Goal: Transaction & Acquisition: Purchase product/service

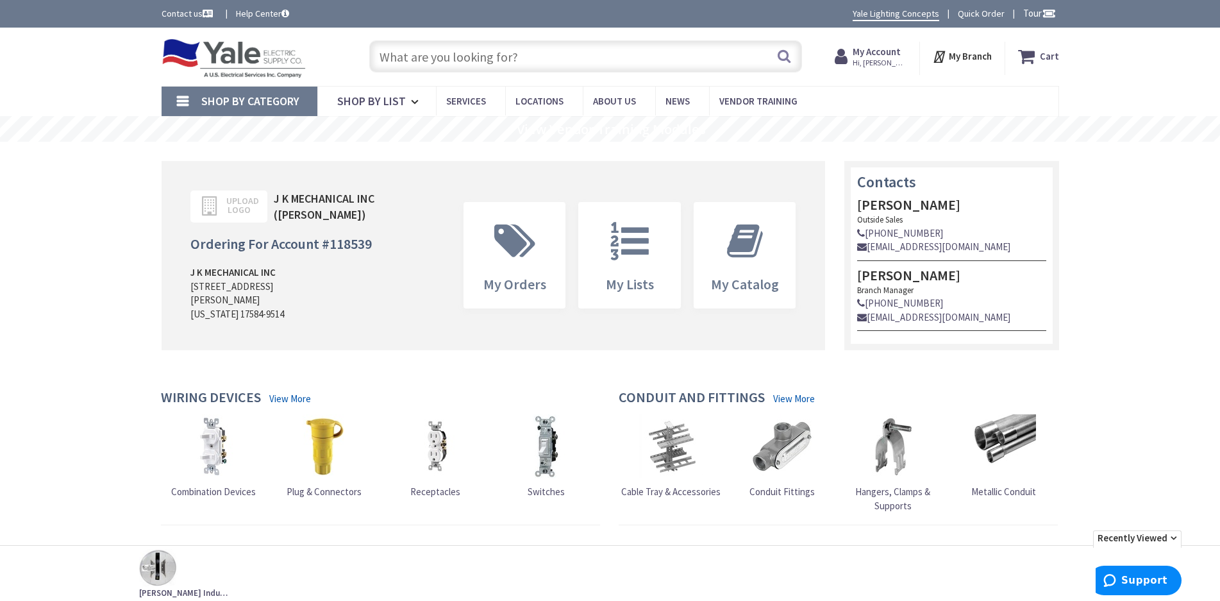
click at [975, 12] on link "Quick Order" at bounding box center [980, 13] width 47 height 13
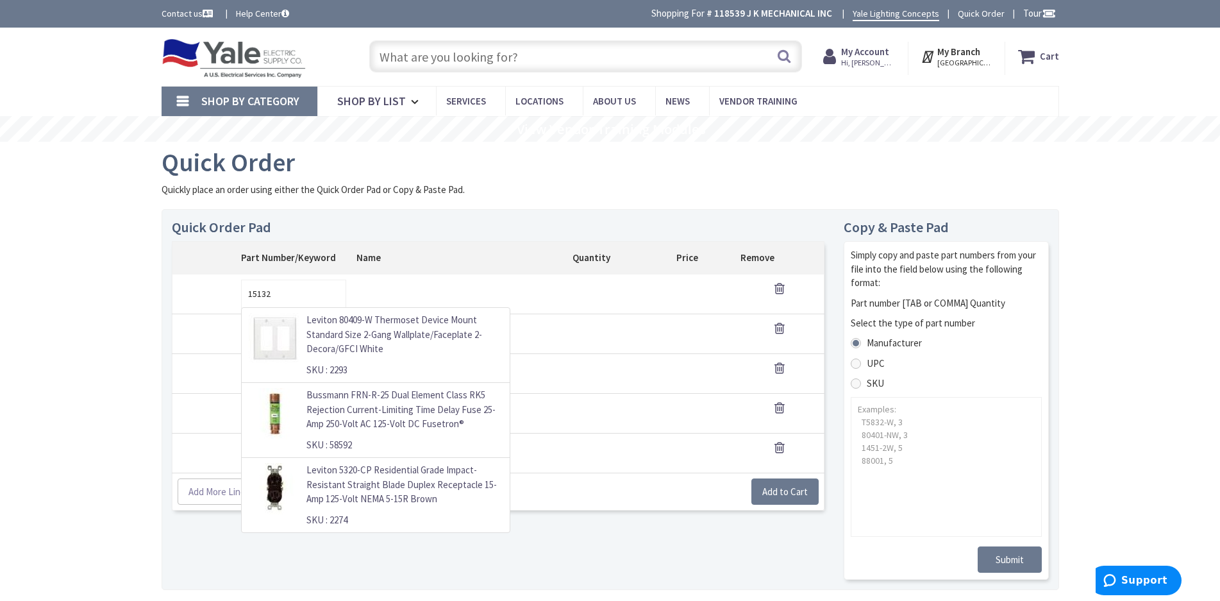
type input "151324"
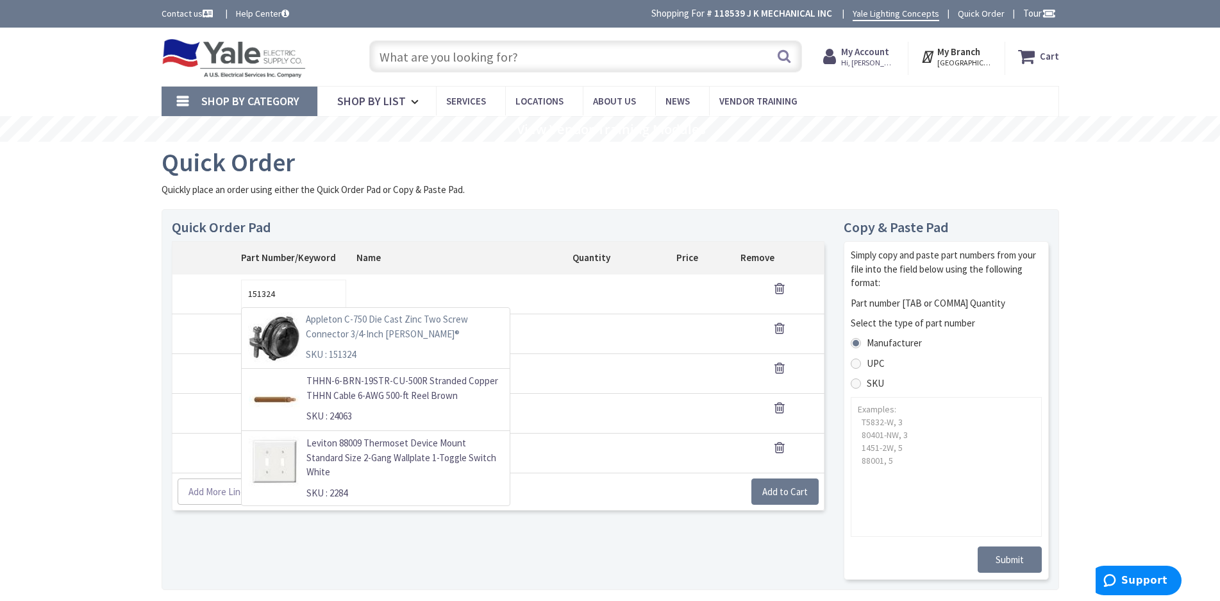
click at [367, 331] on p "Appleton C-750 Die Cast Zinc Two Screw Connector 3/4-Inch [PERSON_NAME]®" at bounding box center [404, 326] width 196 height 29
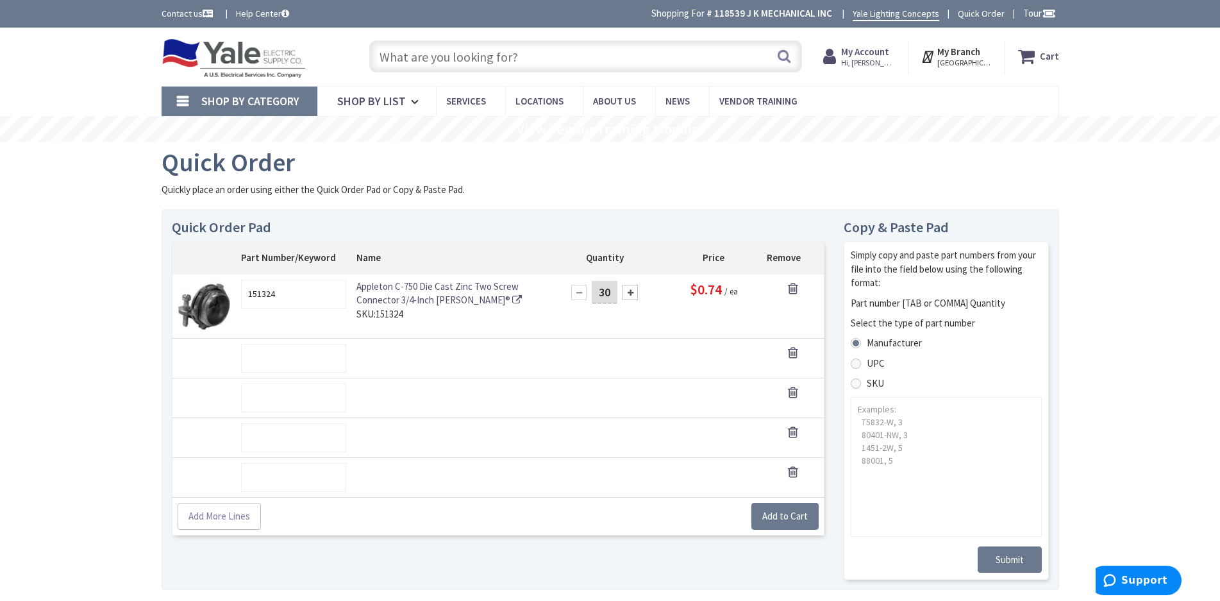
type input "30"
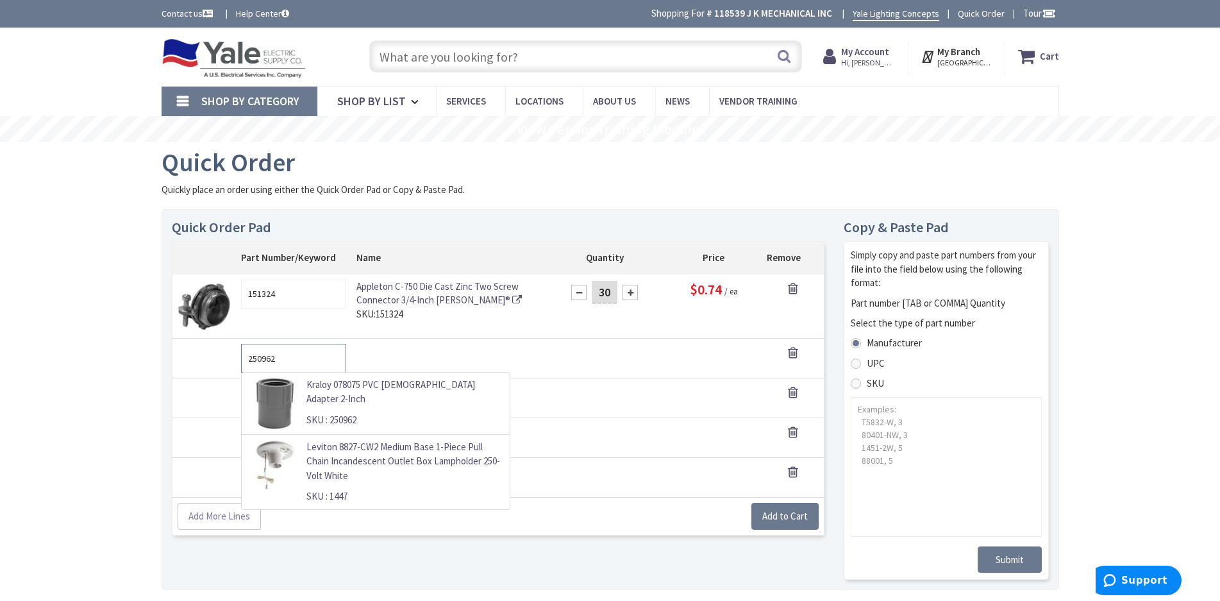
type input "250962"
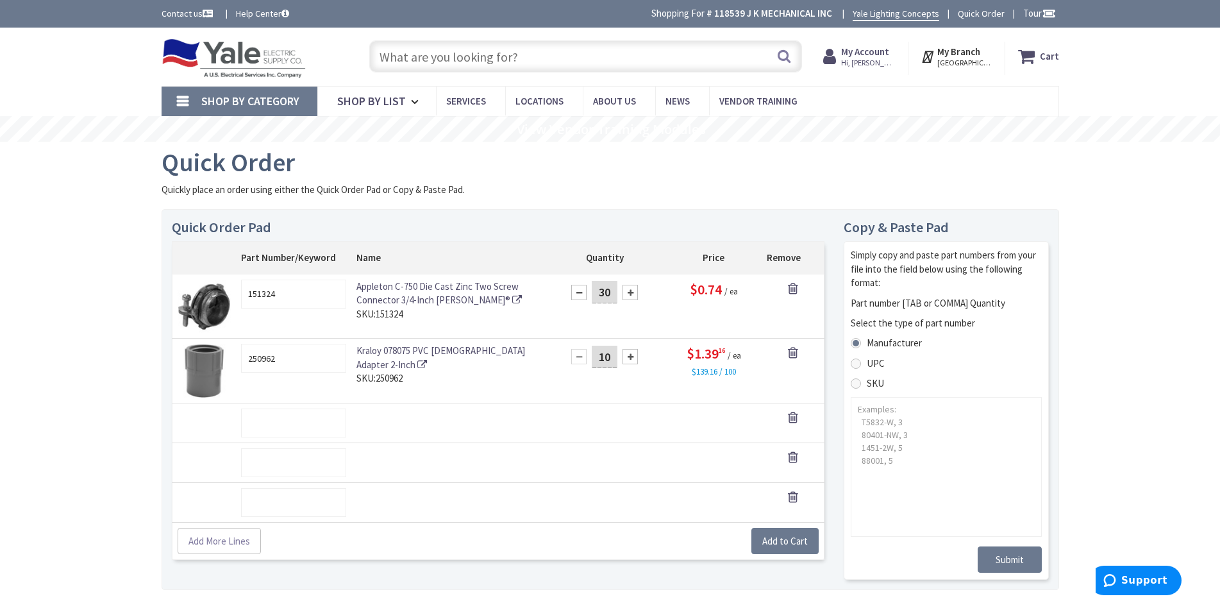
type input "10"
click at [274, 431] on input "text" at bounding box center [293, 422] width 105 height 29
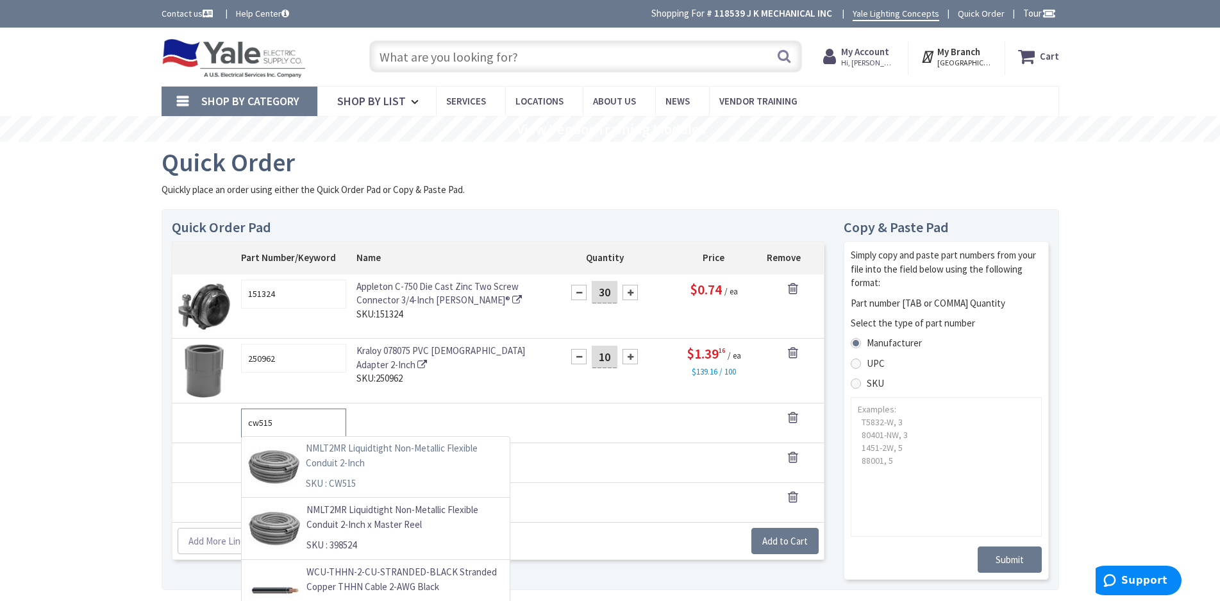
click at [411, 453] on p "NMLT2MR Liquidtight Non-Metallic Flexible Conduit 2-Inch" at bounding box center [404, 455] width 196 height 29
type input "CW515"
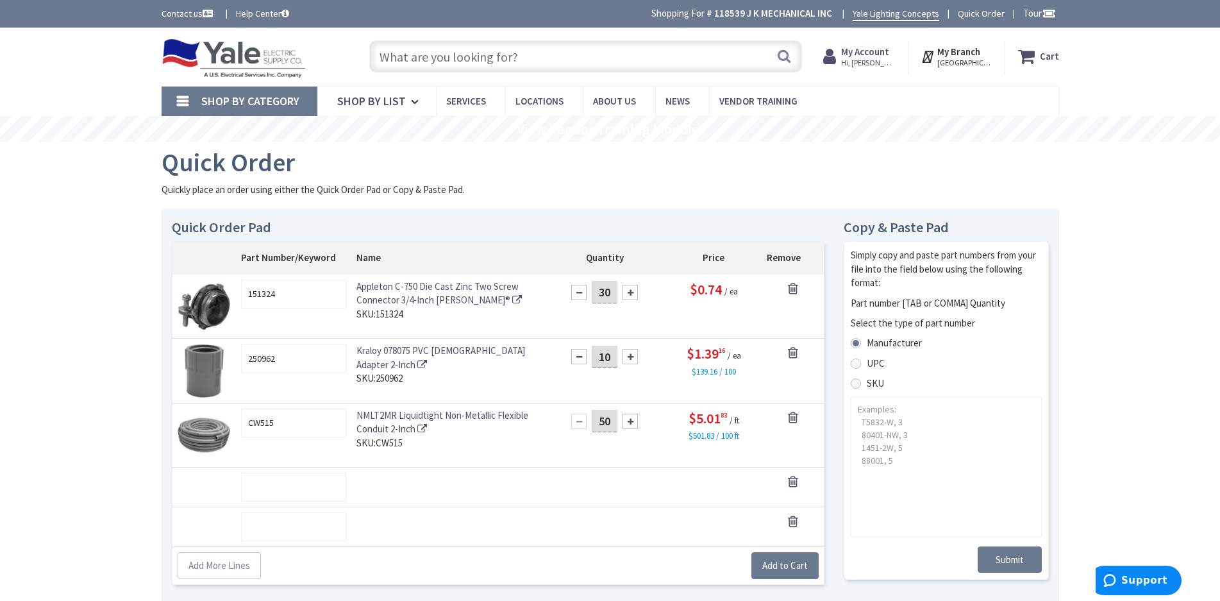
type input "50"
click at [785, 564] on span "Add to Cart" at bounding box center [785, 565] width 46 height 12
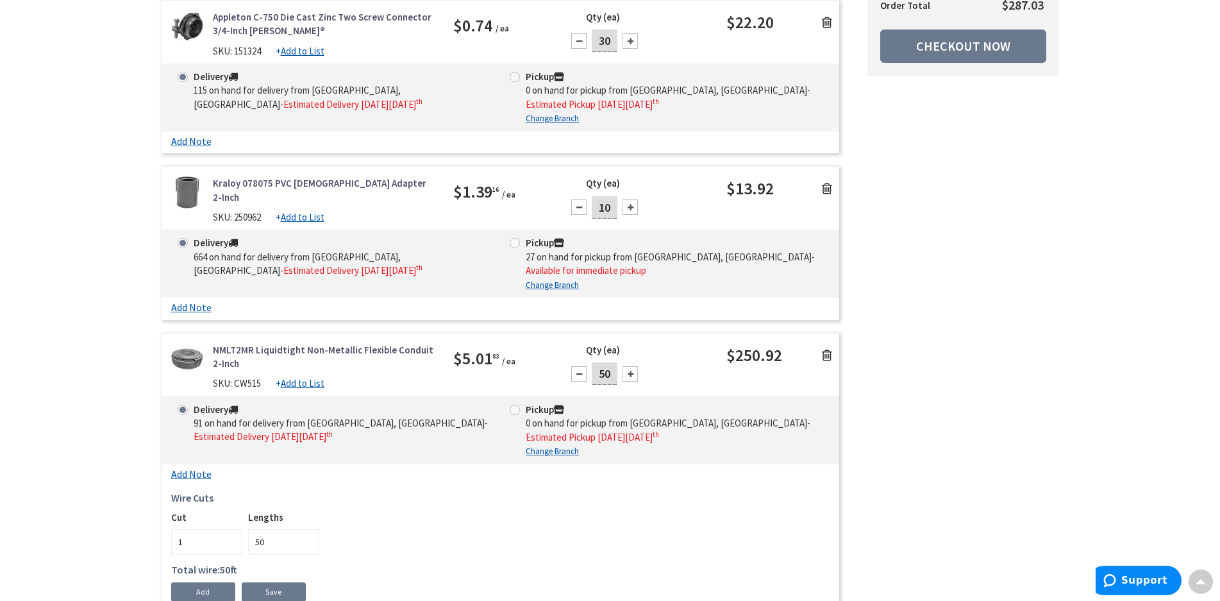
scroll to position [192, 0]
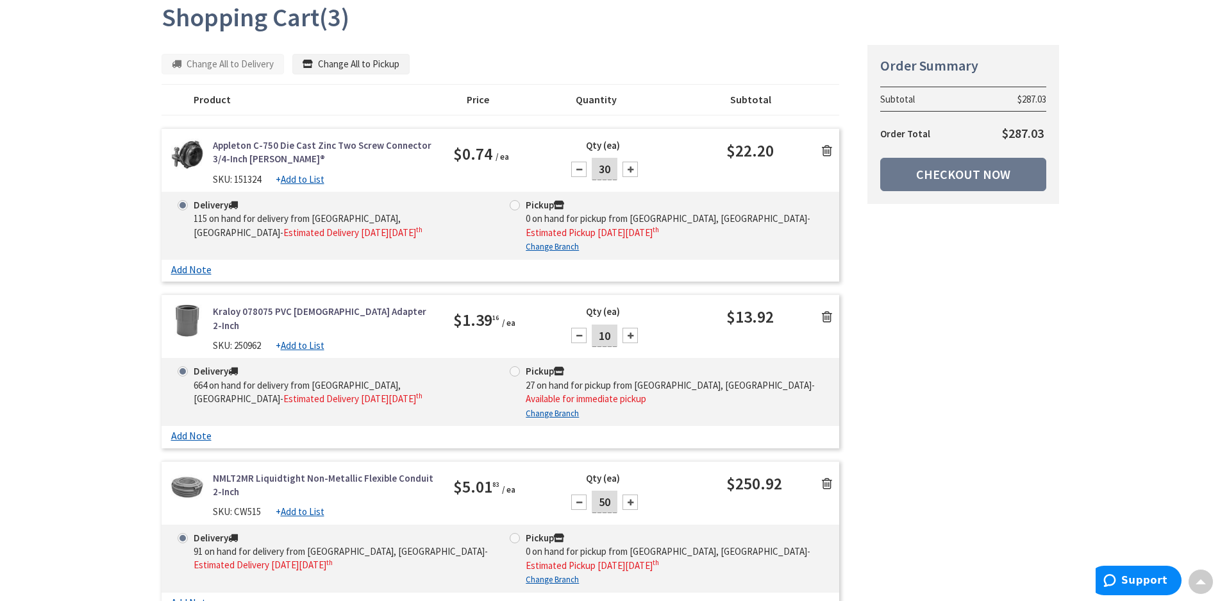
click at [1015, 393] on div "Summary Order Summary Subtotal $287.03 Order Total $287.03 Checkout Now Some it…" at bounding box center [610, 415] width 916 height 742
click at [986, 179] on link "Checkout Now" at bounding box center [963, 174] width 166 height 33
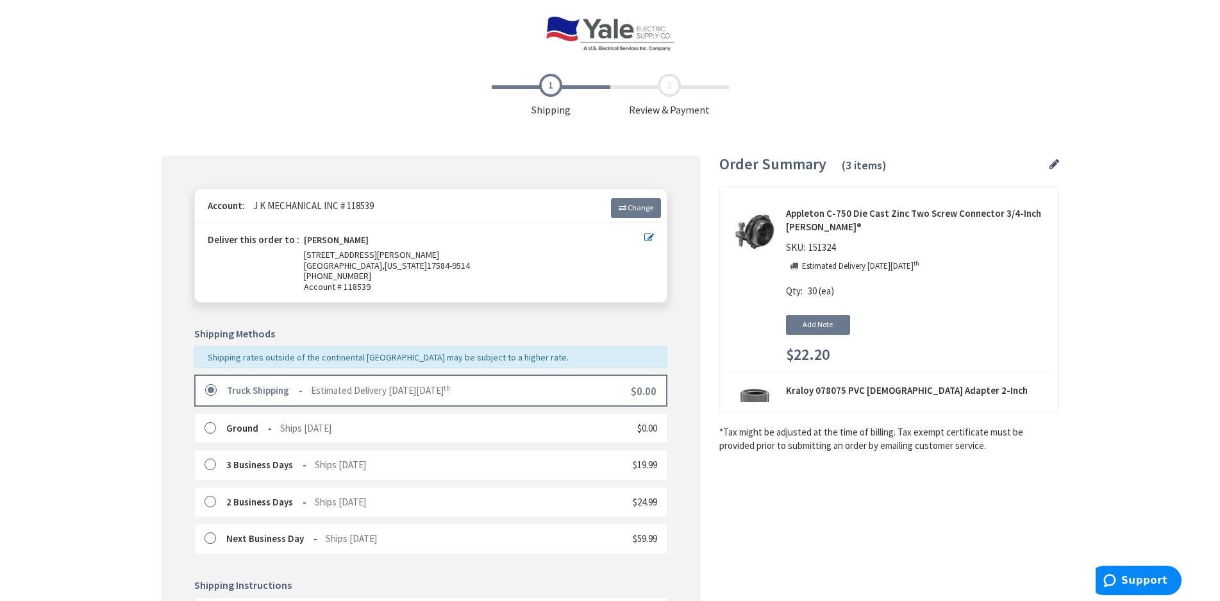
click at [741, 503] on div "Shipping Review & Payment Estimated Total $287.03 3 Some items on your order ar…" at bounding box center [610, 468] width 897 height 802
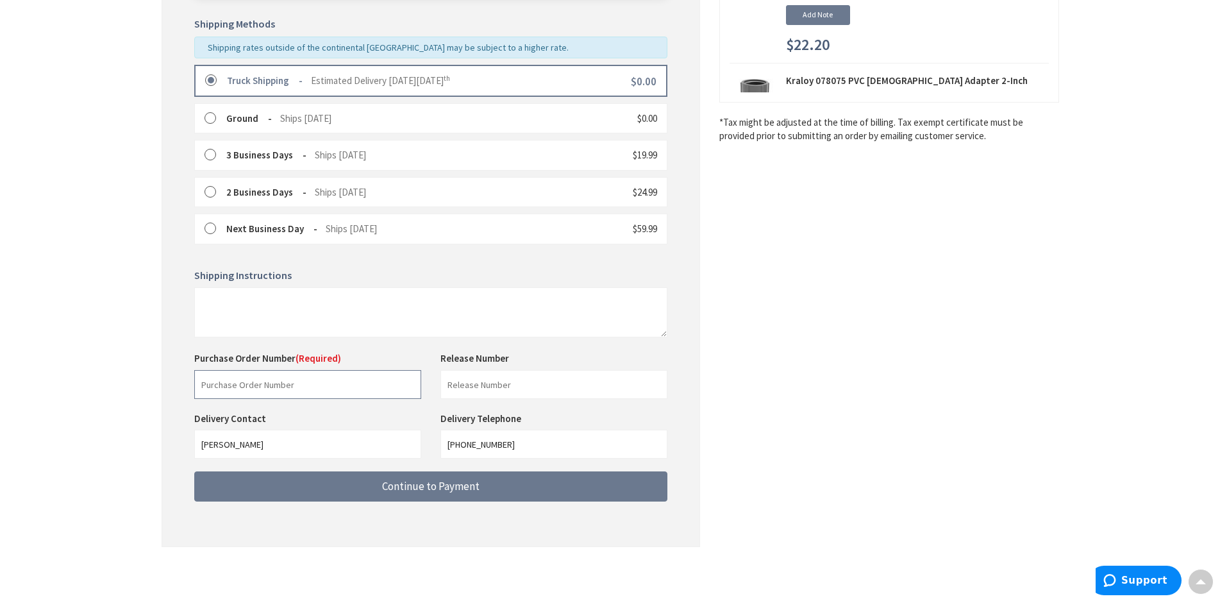
click at [352, 390] on input "text" at bounding box center [307, 384] width 227 height 29
type input "67101"
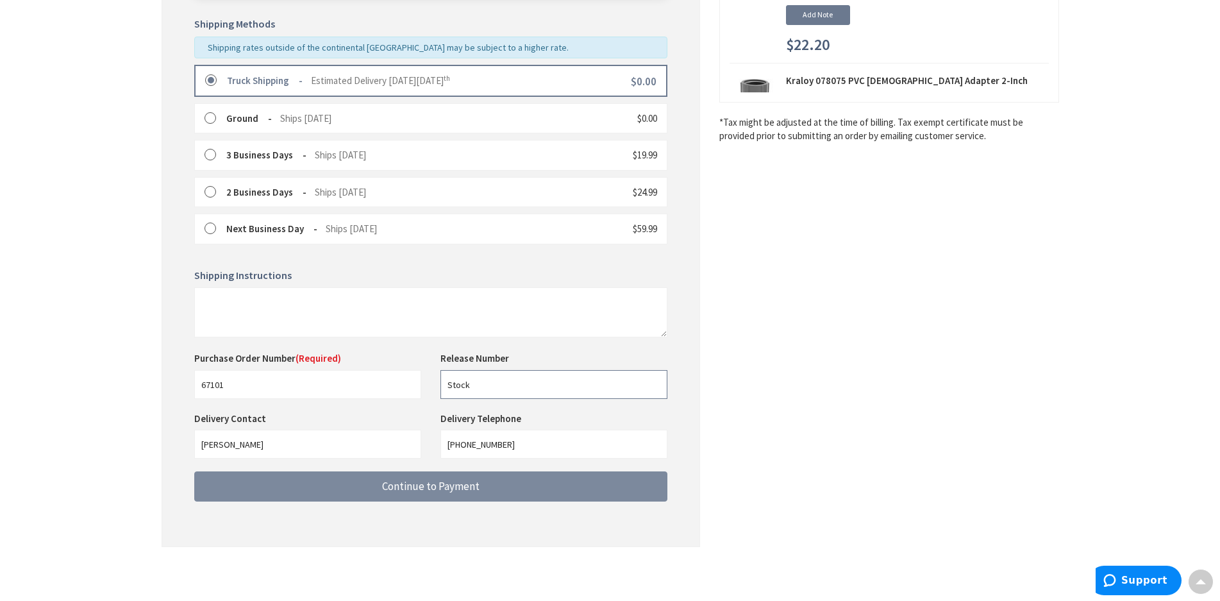
type input "Stock"
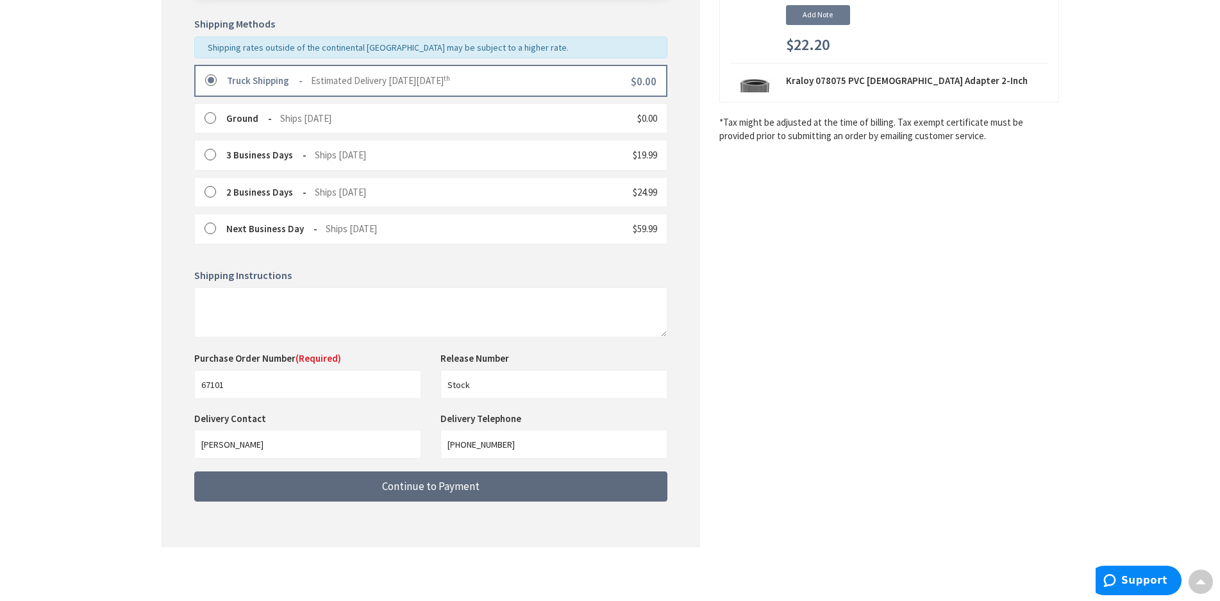
click at [420, 488] on span "Continue to Payment" at bounding box center [430, 486] width 97 height 14
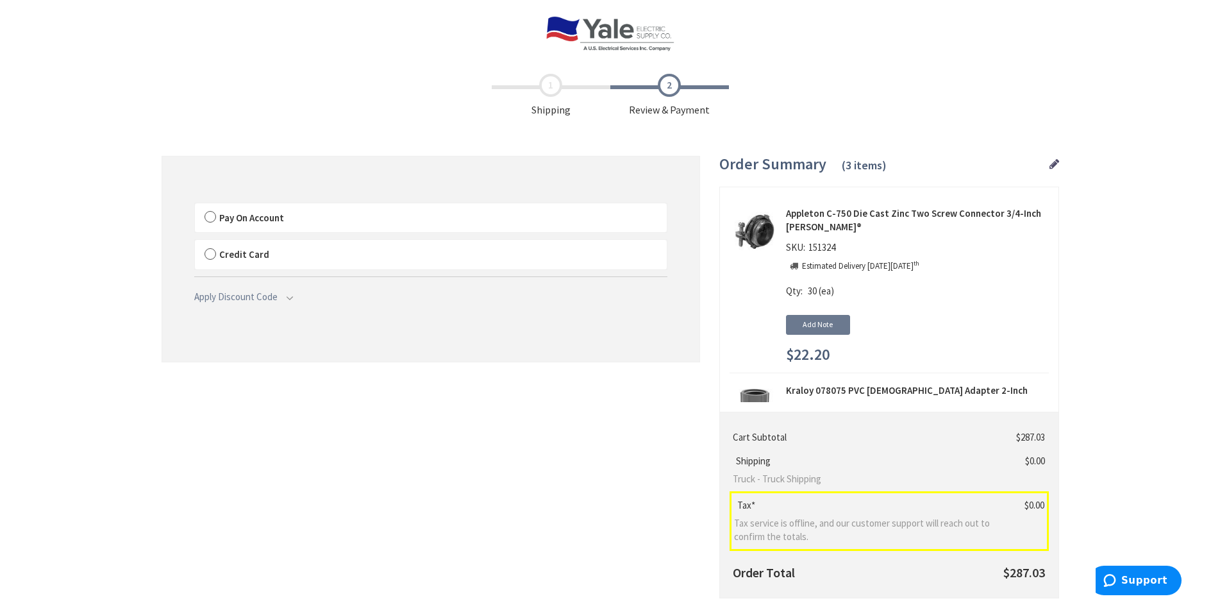
click at [260, 222] on span "Pay On Account" at bounding box center [251, 217] width 65 height 12
click at [195, 206] on input "Pay On Account" at bounding box center [195, 206] width 0 height 0
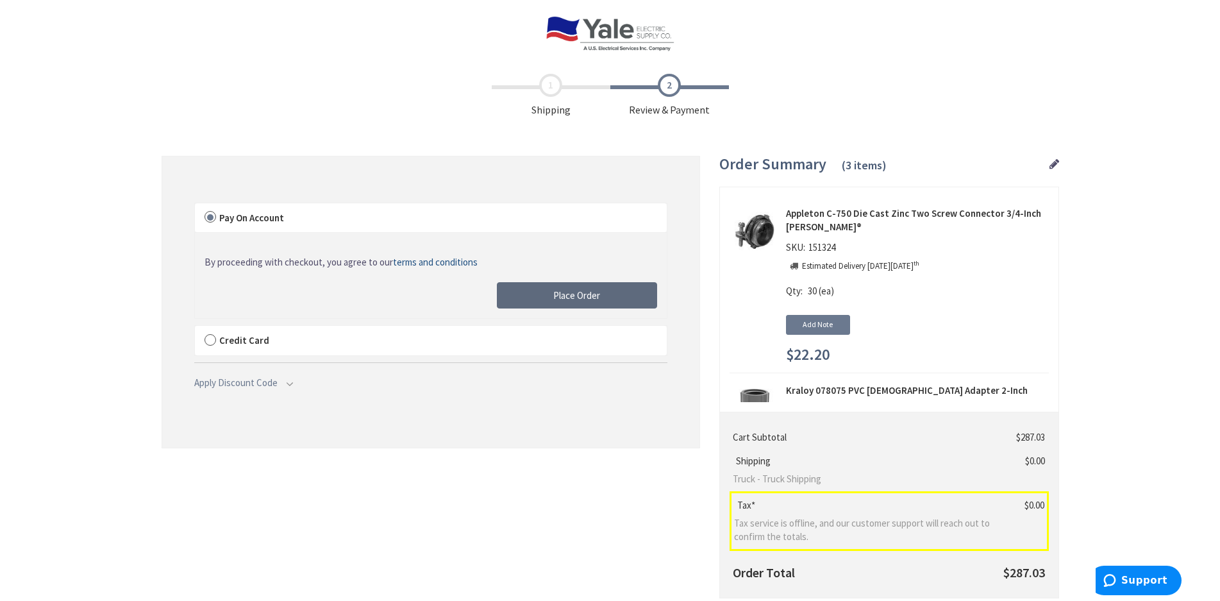
click at [544, 301] on button "Place Order" at bounding box center [577, 295] width 160 height 27
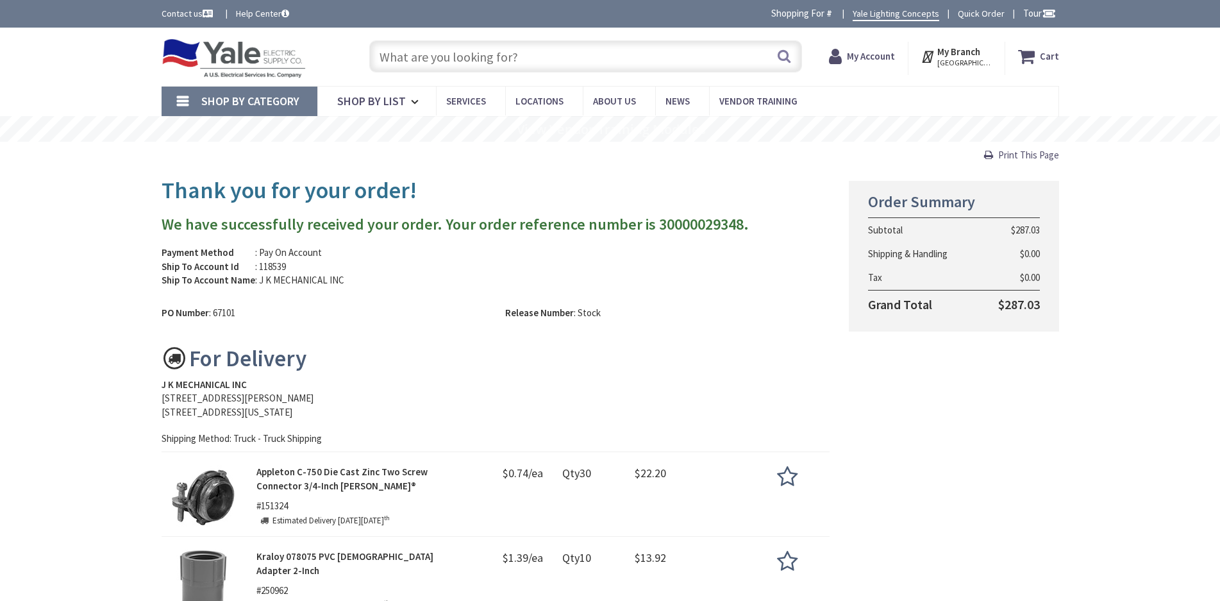
click at [1040, 154] on span "Print This Page" at bounding box center [1028, 155] width 61 height 12
